Goal: Task Accomplishment & Management: Manage account settings

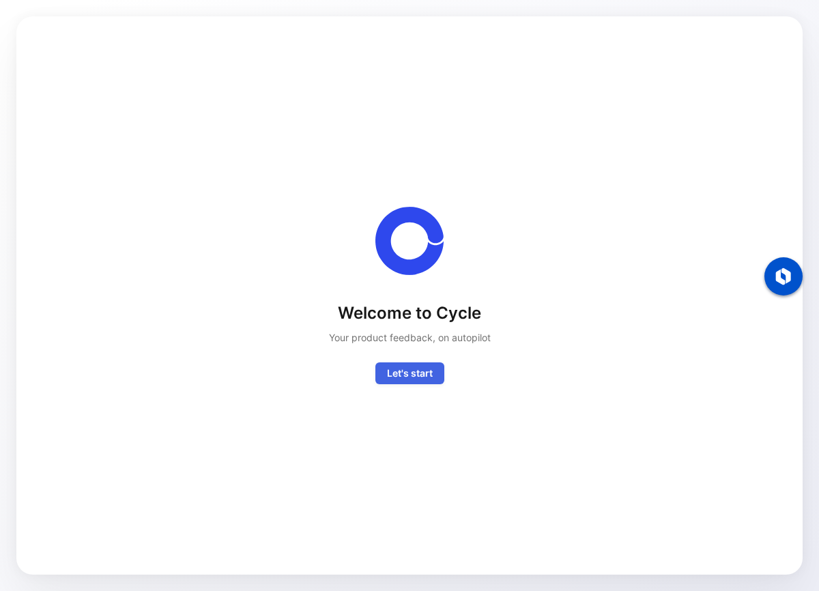
click at [410, 376] on span "Let's start" at bounding box center [410, 373] width 46 height 16
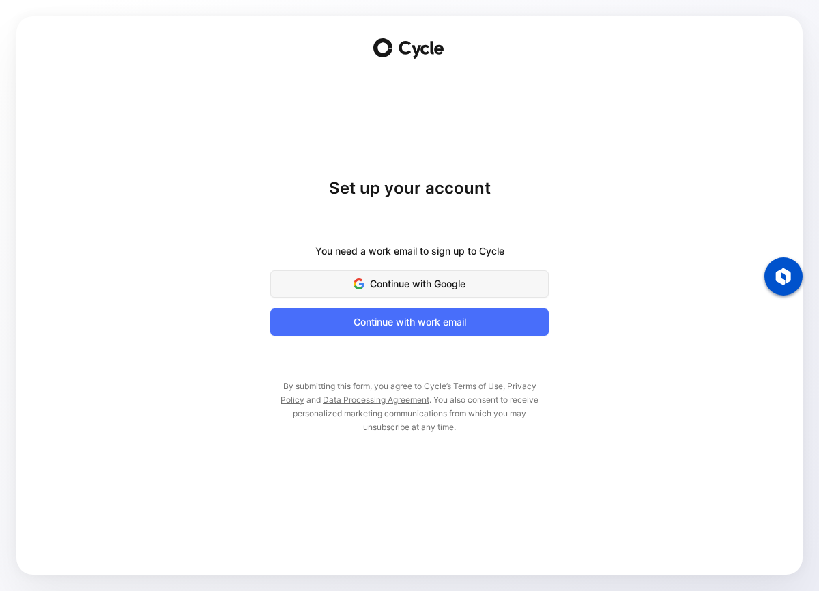
click at [386, 280] on span "Continue with Google" at bounding box center [409, 284] width 244 height 16
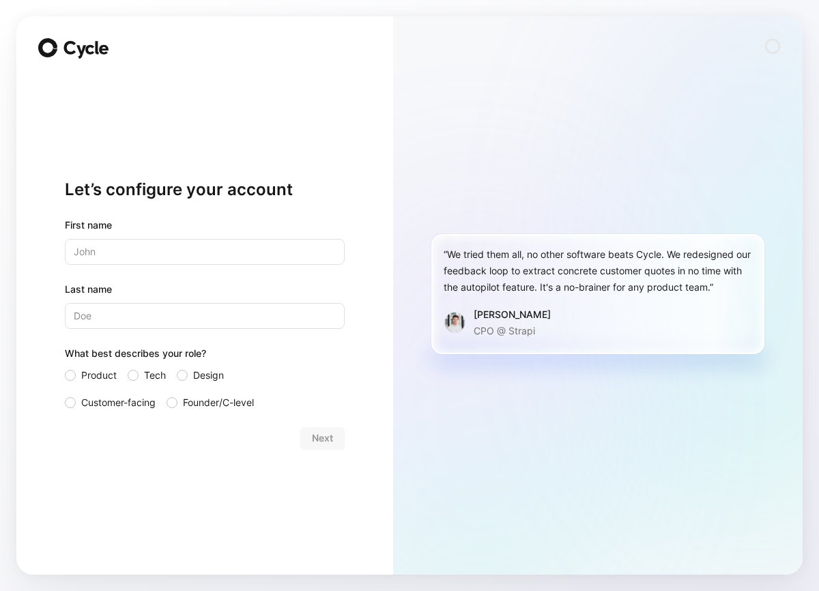
click at [216, 252] on input "text" at bounding box center [205, 252] width 280 height 26
type input "[PERSON_NAME]"
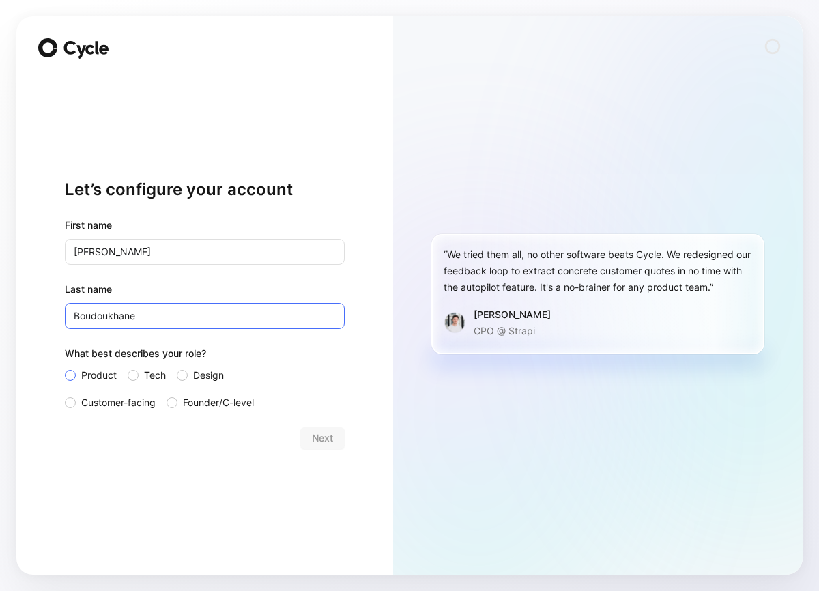
type input "Boudoukhane"
click at [74, 372] on div at bounding box center [70, 375] width 11 height 11
click at [65, 367] on input "Product" at bounding box center [65, 367] width 0 height 0
click at [328, 440] on span "Next" at bounding box center [322, 438] width 21 height 16
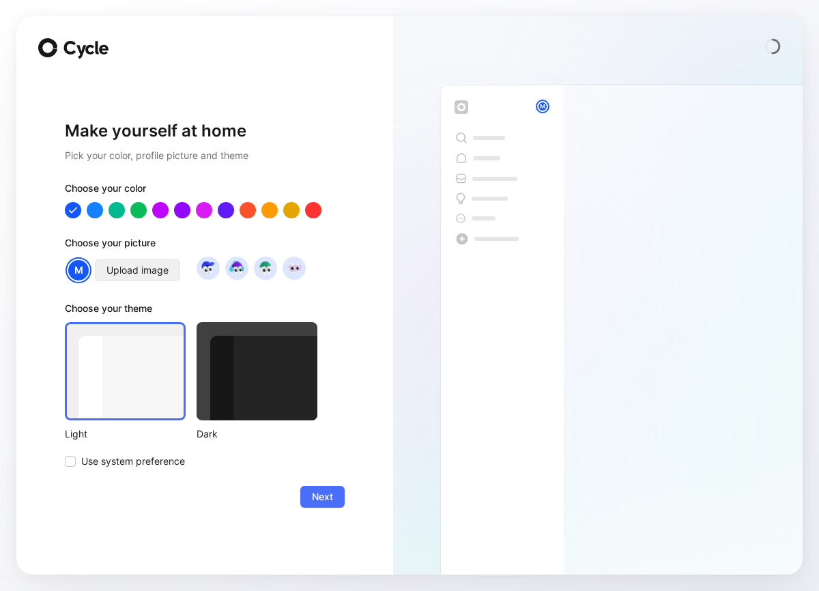
click at [125, 268] on span "Upload image" at bounding box center [137, 270] width 62 height 16
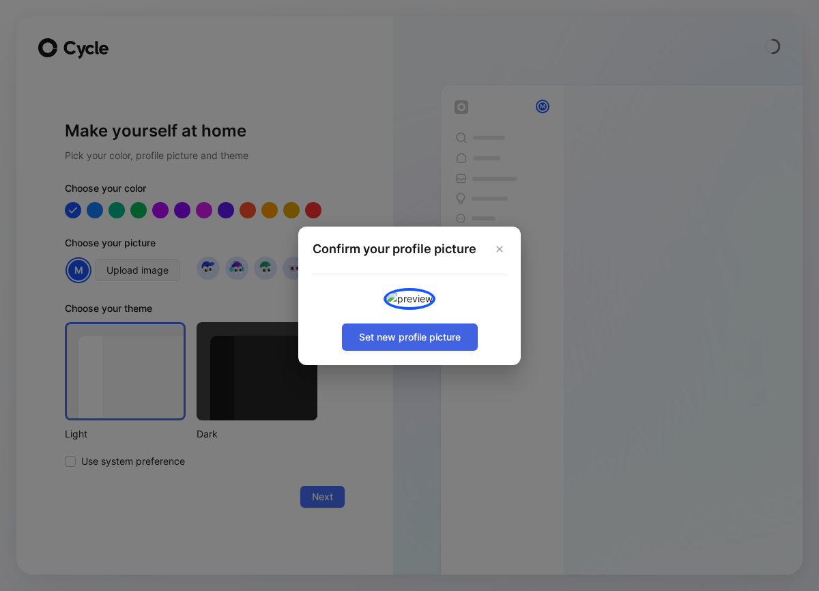
click at [424, 345] on span "Set new profile picture" at bounding box center [410, 337] width 102 height 16
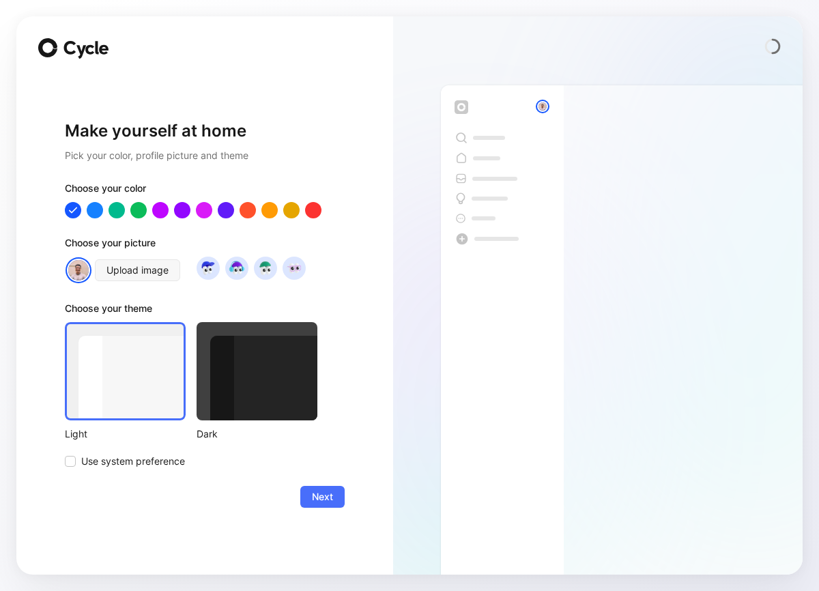
click at [272, 383] on div at bounding box center [257, 371] width 121 height 98
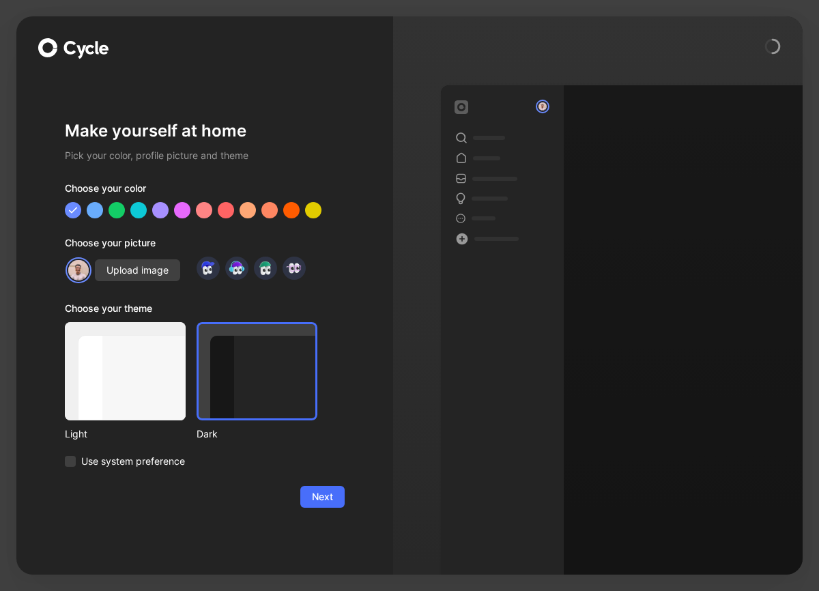
click at [117, 388] on div at bounding box center [125, 371] width 121 height 98
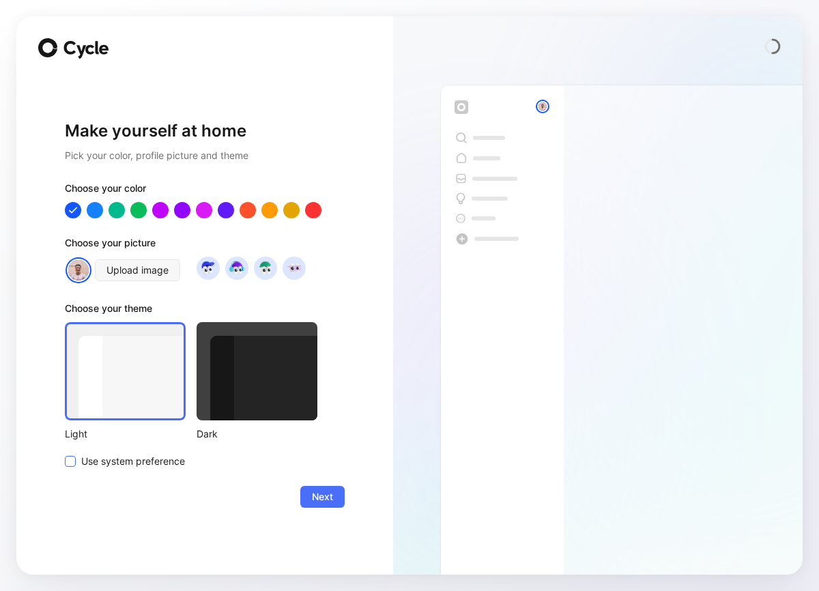
click at [74, 465] on icon at bounding box center [70, 461] width 8 height 8
click at [65, 453] on input "Use system preference" at bounding box center [65, 453] width 0 height 0
click at [162, 207] on div at bounding box center [160, 210] width 18 height 18
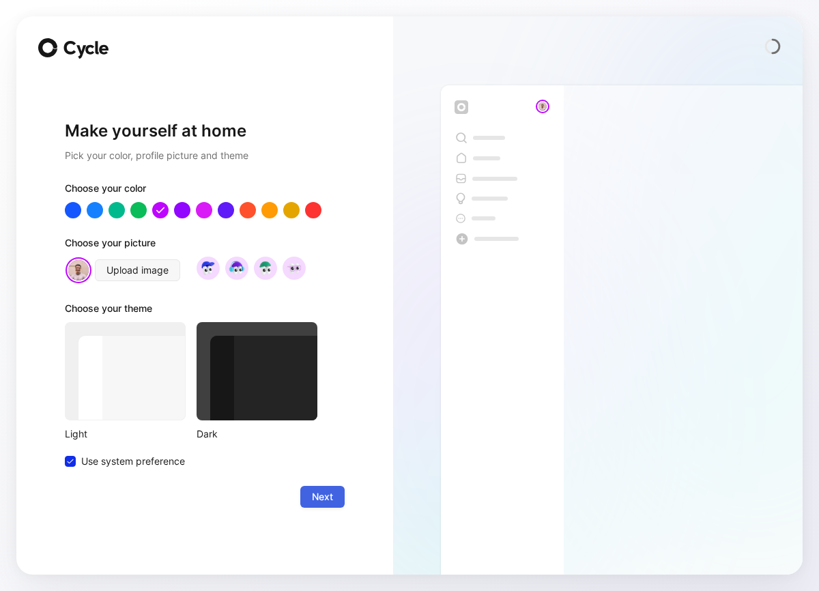
click at [333, 499] on button "Next" at bounding box center [322, 497] width 44 height 22
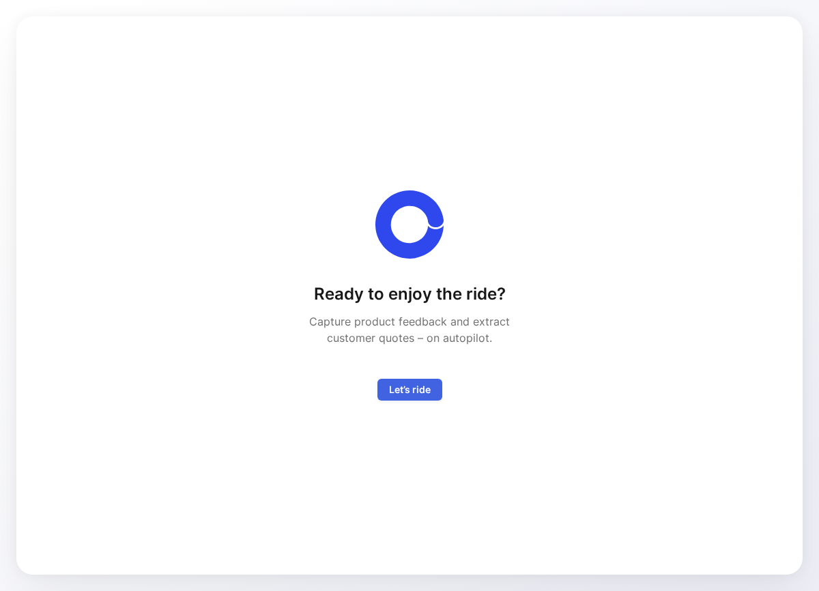
click at [425, 387] on span "Let’s ride" at bounding box center [410, 389] width 42 height 16
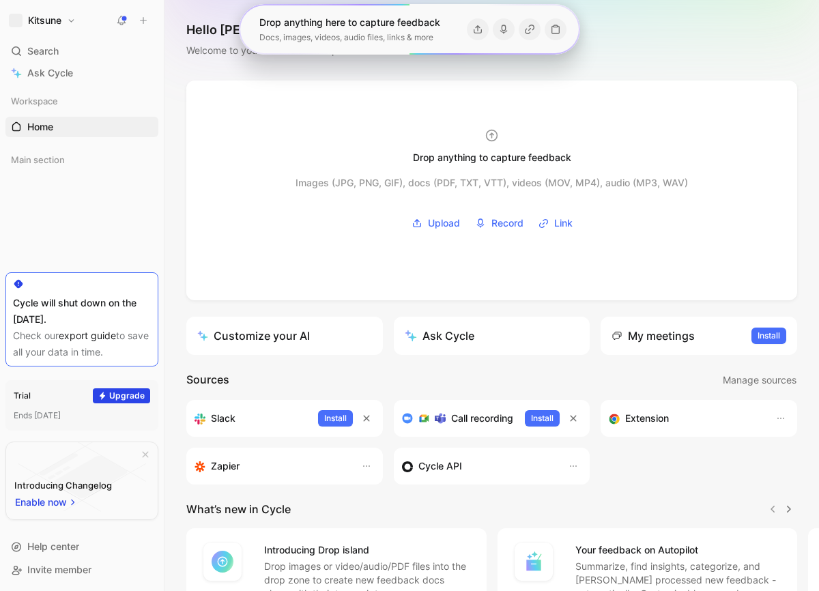
click at [98, 254] on div "Workspace Home G then H Main section To pick up a draggable item, press the spa…" at bounding box center [81, 180] width 153 height 179
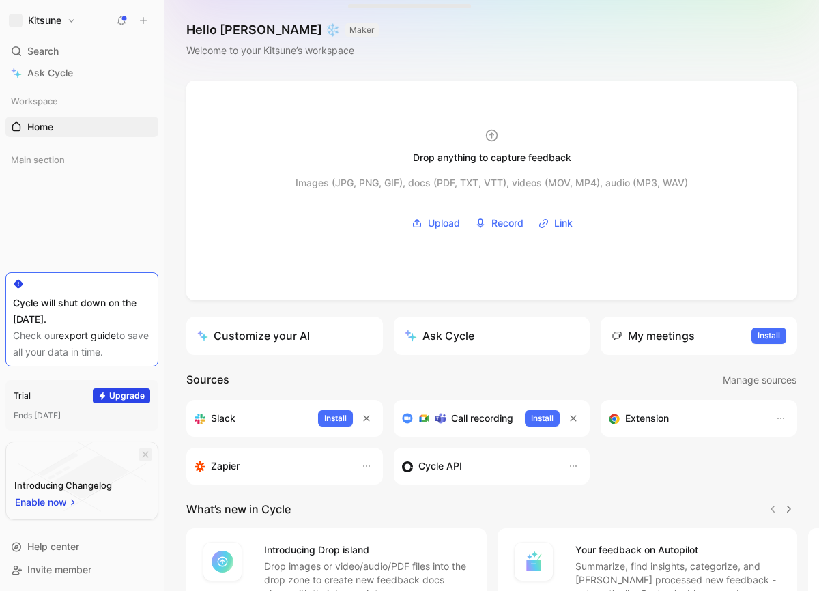
click at [148, 456] on icon "button" at bounding box center [145, 454] width 8 height 8
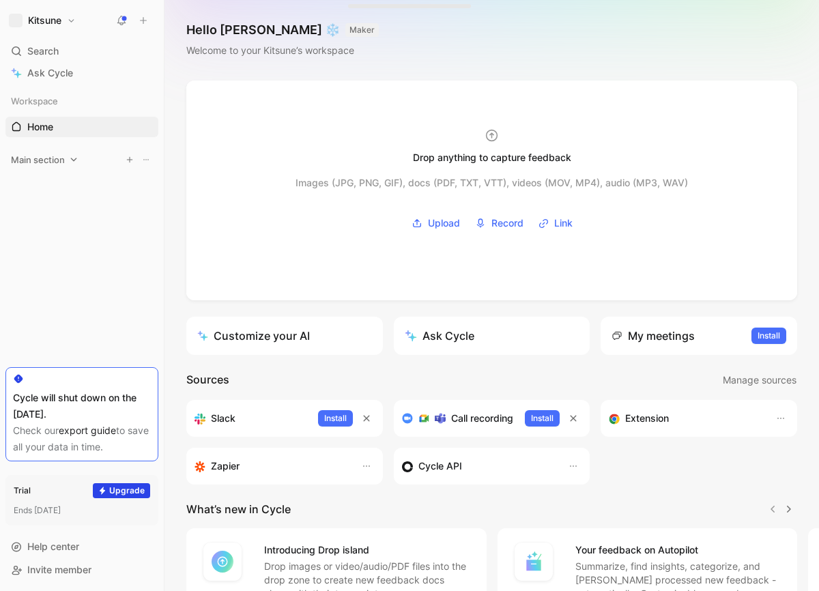
click at [46, 160] on span "Main section" at bounding box center [38, 160] width 54 height 14
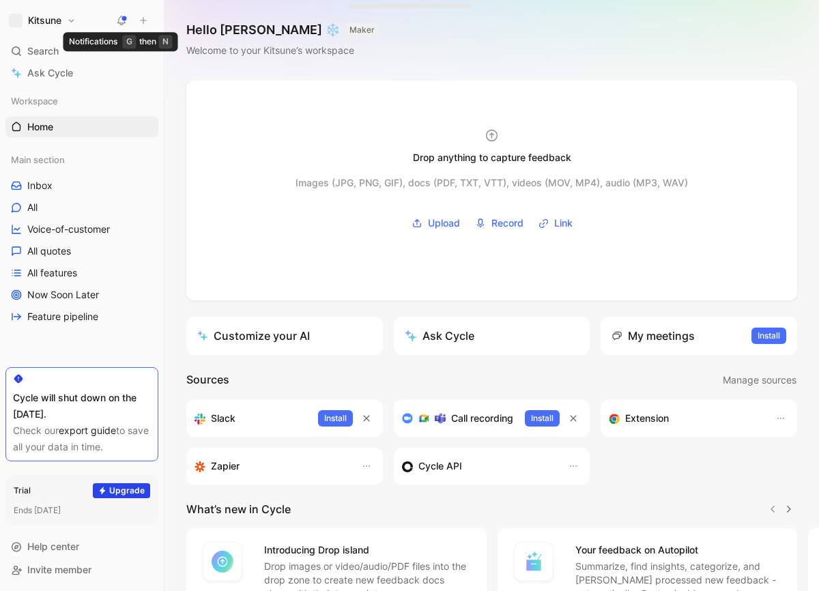
click at [127, 18] on button at bounding box center [121, 20] width 19 height 19
click at [4, 29] on div "Kitsune Search ⌘ K Ask Cycle Workspace Home G then H Main section Inbox All Voi…" at bounding box center [82, 295] width 164 height 591
click at [15, 25] on span "button" at bounding box center [16, 21] width 14 height 14
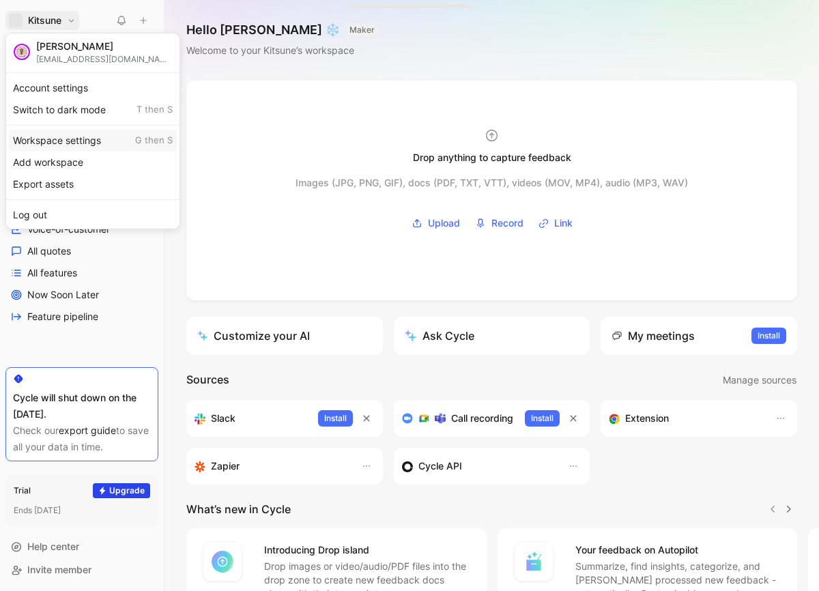
click at [77, 140] on div "Workspace settings G then S" at bounding box center [93, 141] width 168 height 22
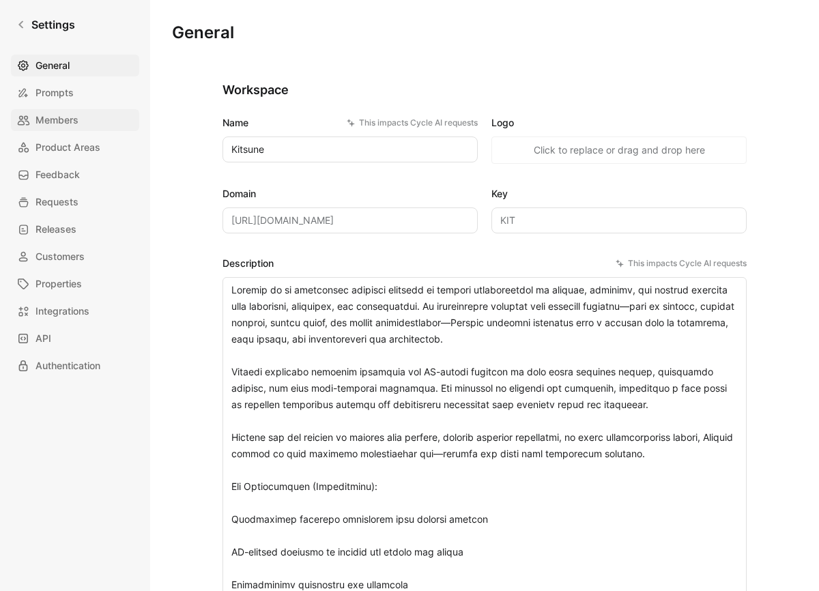
click at [63, 115] on span "Members" at bounding box center [56, 120] width 43 height 16
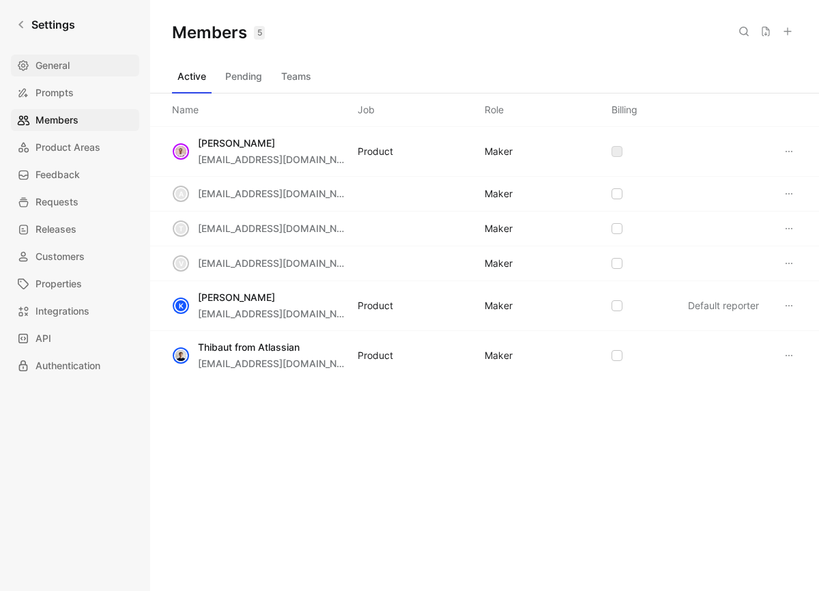
click at [41, 71] on span "General" at bounding box center [52, 65] width 34 height 16
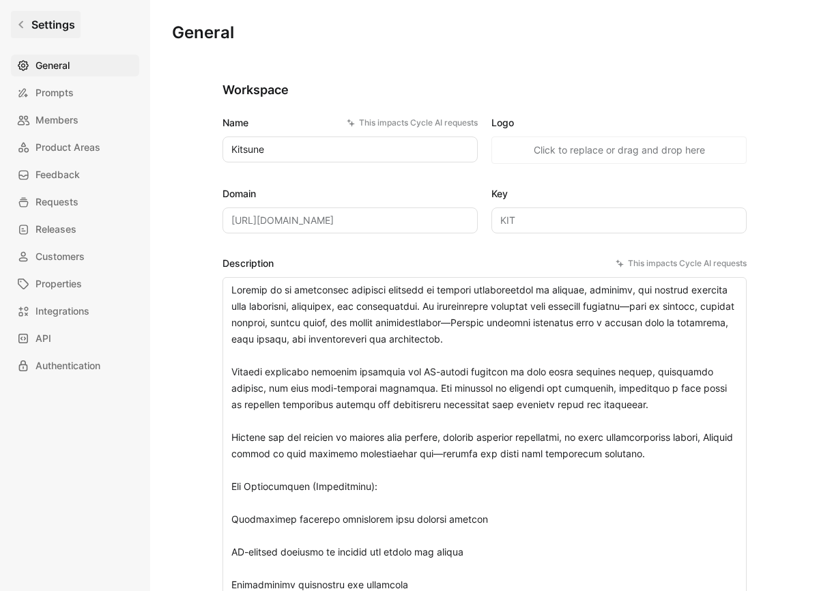
click at [25, 20] on icon at bounding box center [21, 25] width 10 height 10
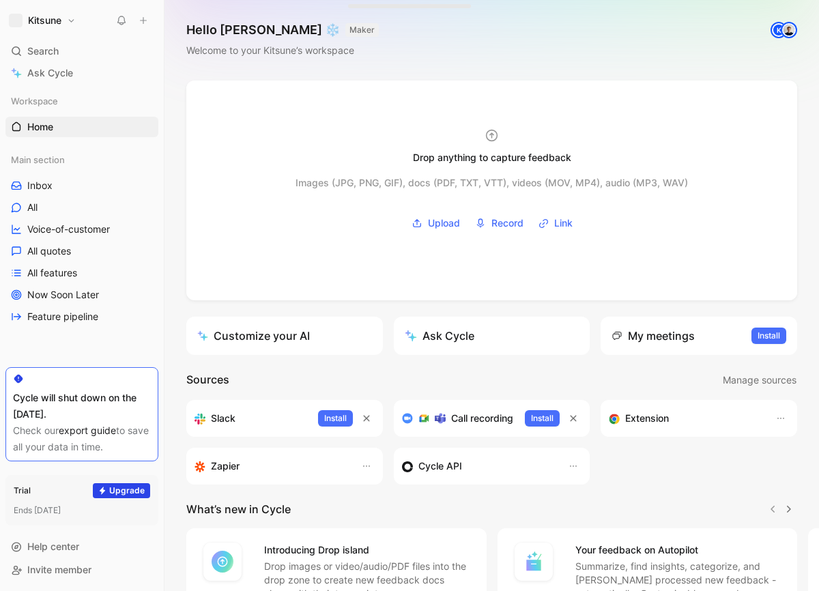
click at [14, 18] on span "button" at bounding box center [16, 21] width 14 height 14
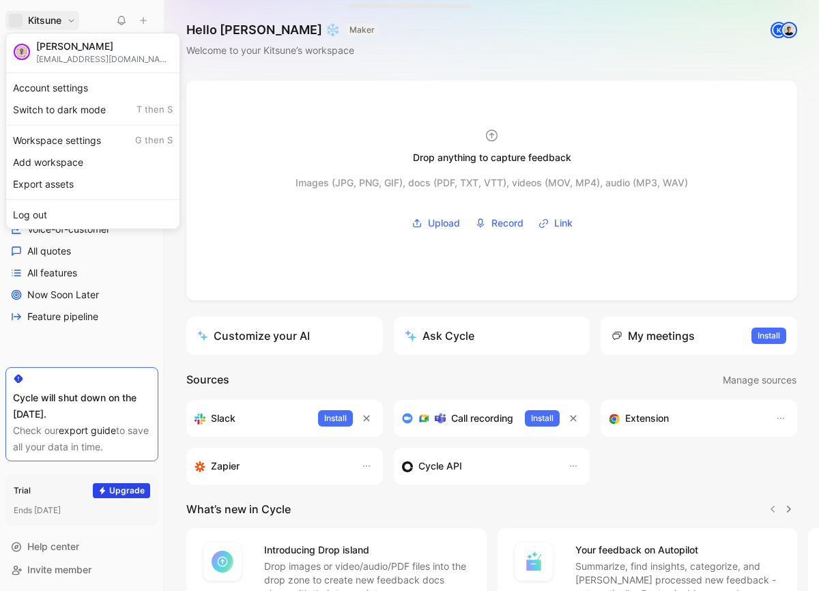
click at [14, 18] on div at bounding box center [409, 295] width 819 height 591
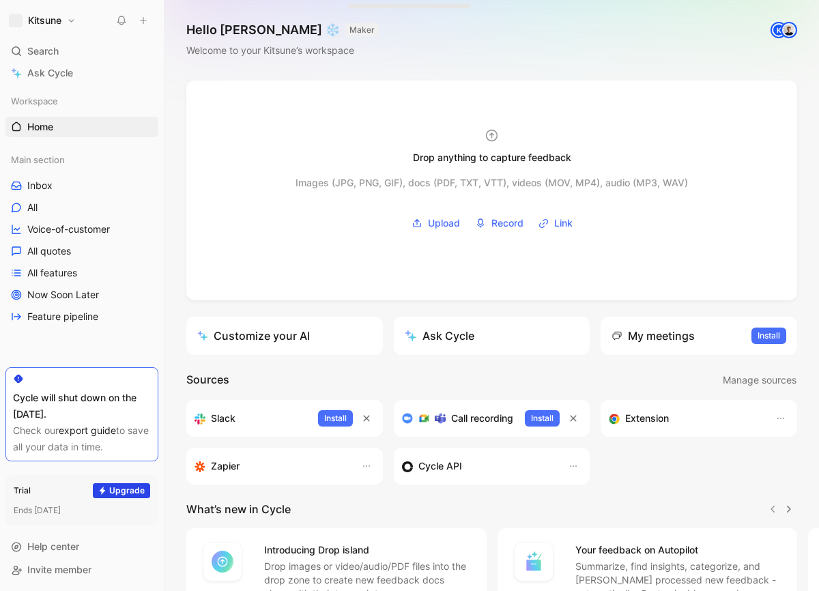
click at [21, 18] on span "button" at bounding box center [16, 21] width 14 height 14
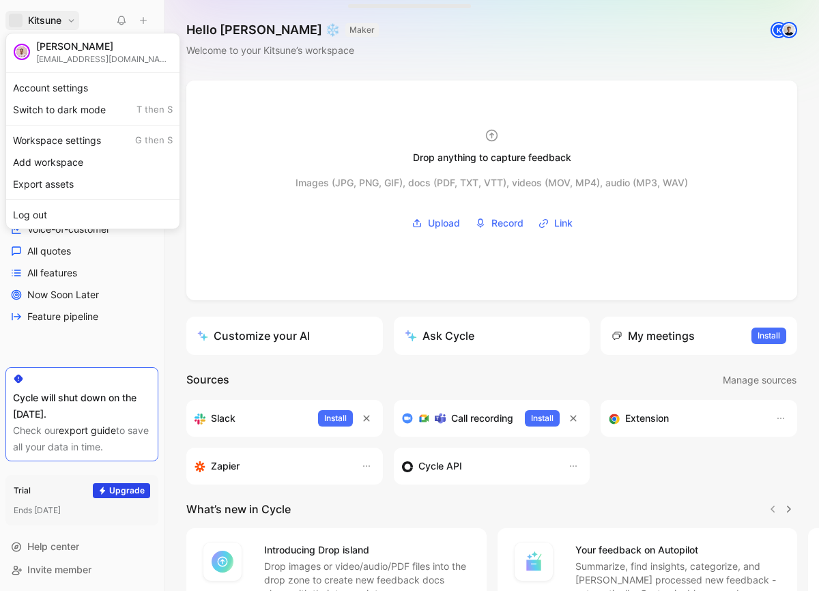
click at [431, 68] on div at bounding box center [409, 295] width 819 height 591
